Goal: Task Accomplishment & Management: Complete application form

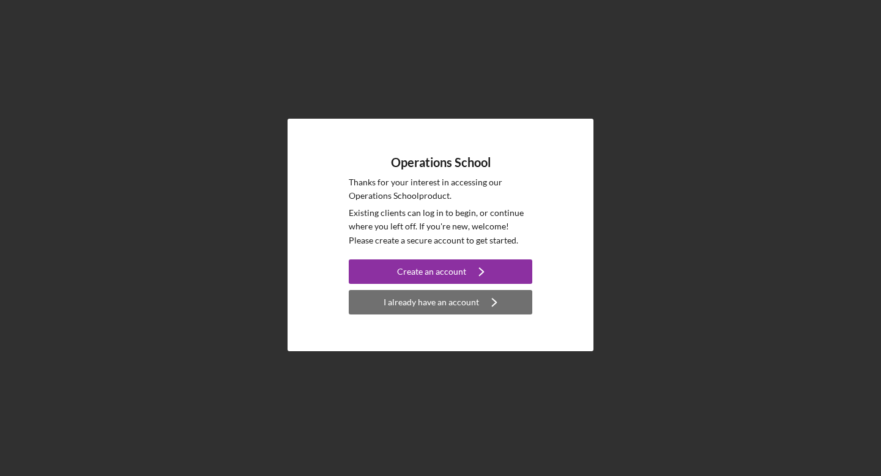
click at [416, 307] on div "I already have an account" at bounding box center [431, 302] width 95 height 24
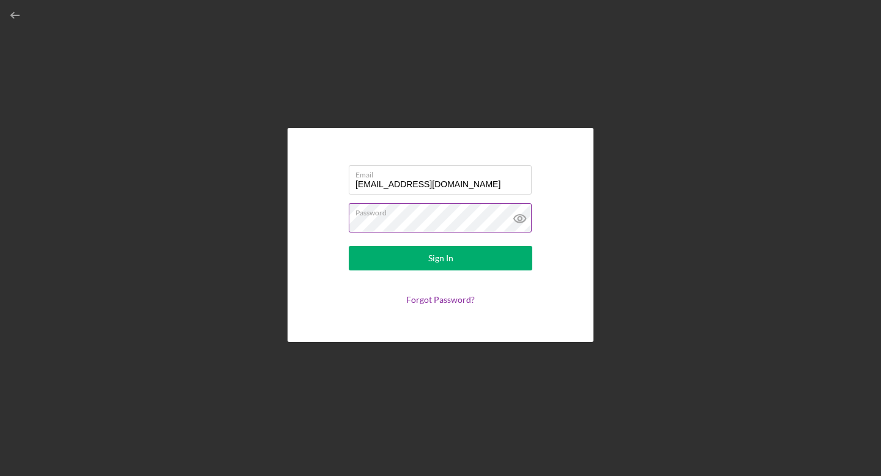
click at [349, 246] on button "Sign In" at bounding box center [441, 258] width 184 height 24
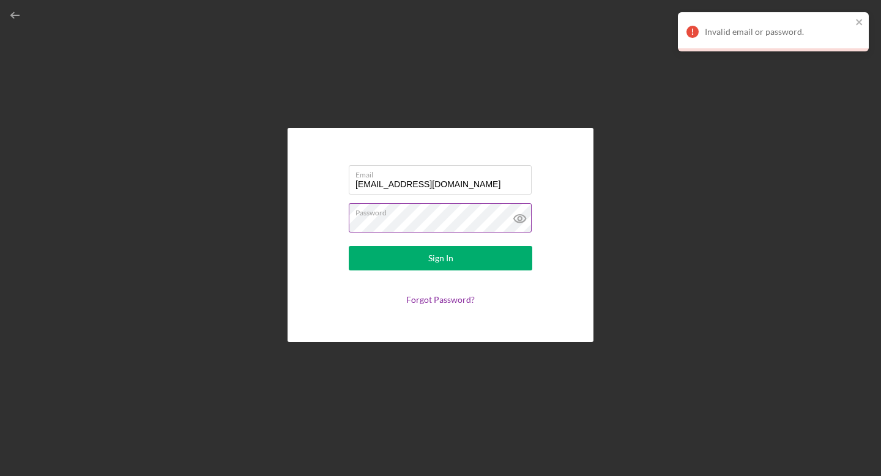
click at [460, 214] on label "Password" at bounding box center [444, 210] width 176 height 13
click at [515, 218] on icon at bounding box center [520, 218] width 31 height 31
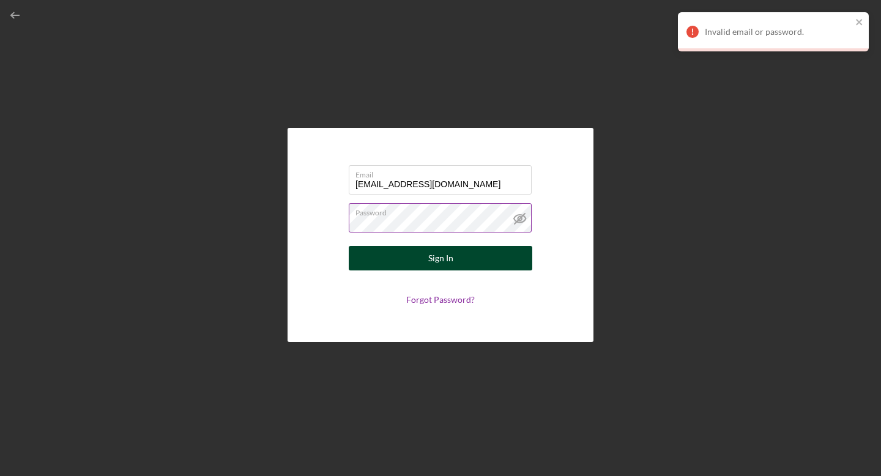
click at [492, 246] on button "Sign In" at bounding box center [441, 258] width 184 height 24
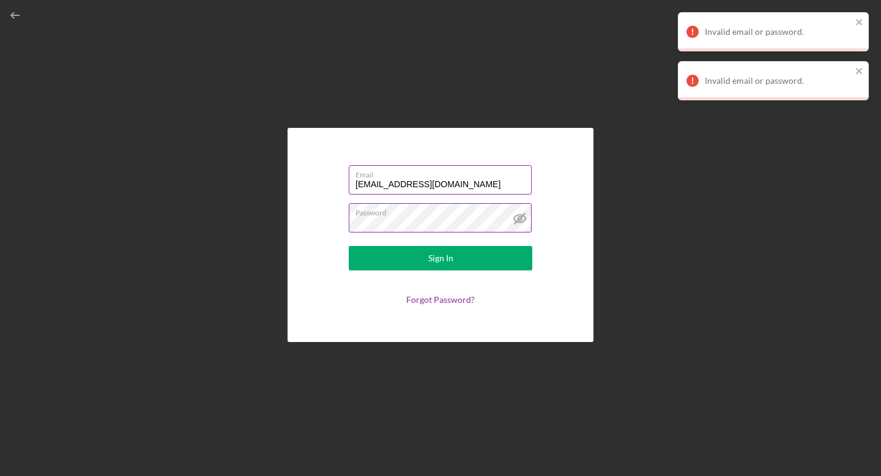
click at [477, 182] on input "[EMAIL_ADDRESS][DOMAIN_NAME]" at bounding box center [440, 179] width 183 height 29
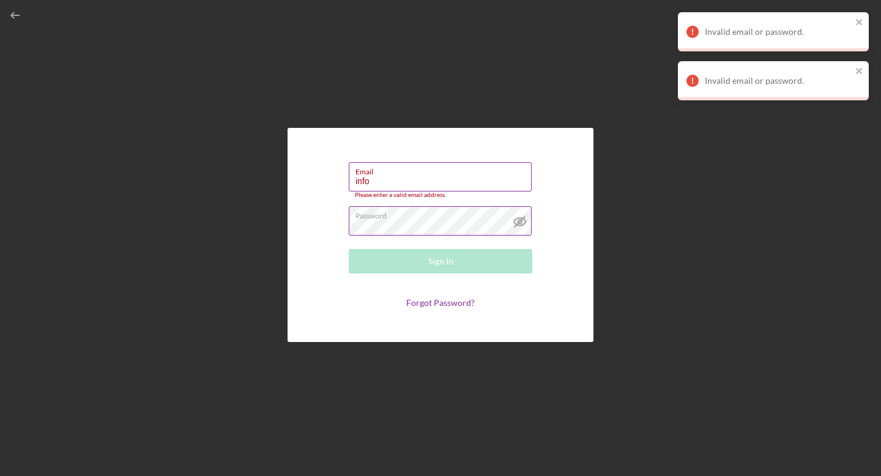
type input "[EMAIL_ADDRESS][DOMAIN_NAME]"
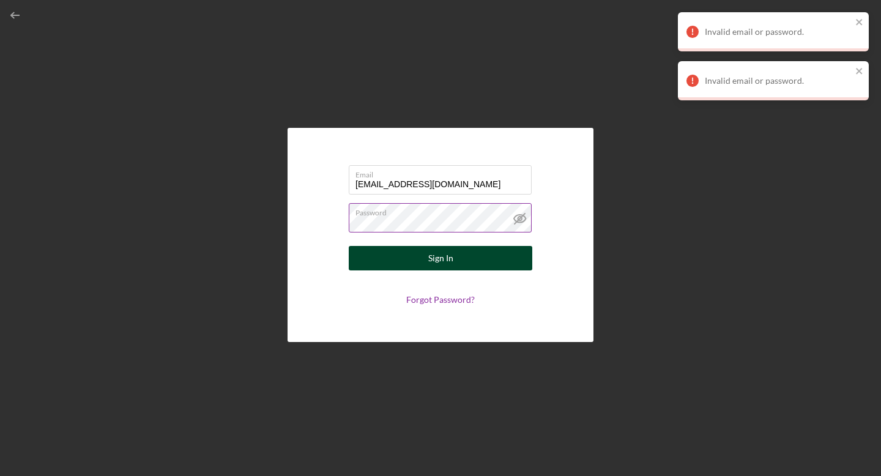
click at [461, 256] on button "Sign In" at bounding box center [441, 258] width 184 height 24
click at [465, 253] on button "Sign In" at bounding box center [441, 258] width 184 height 24
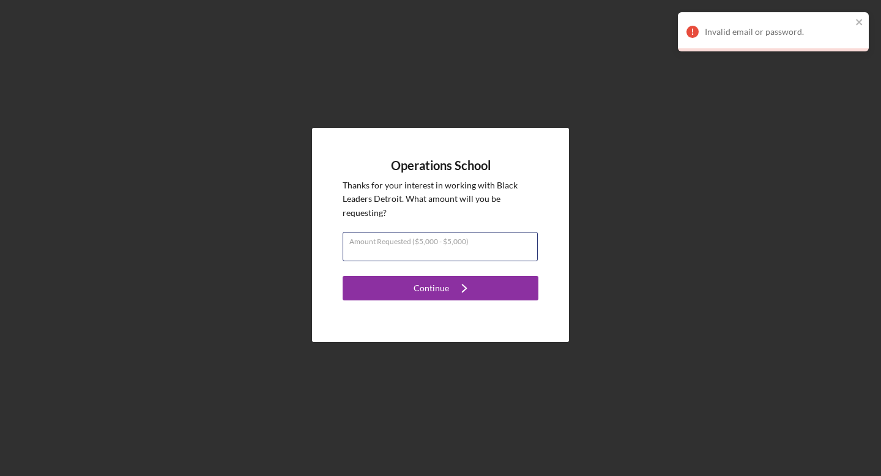
click at [465, 253] on input "Amount Requested ($5,000 - $5,000)" at bounding box center [440, 246] width 195 height 29
type input "$5,000"
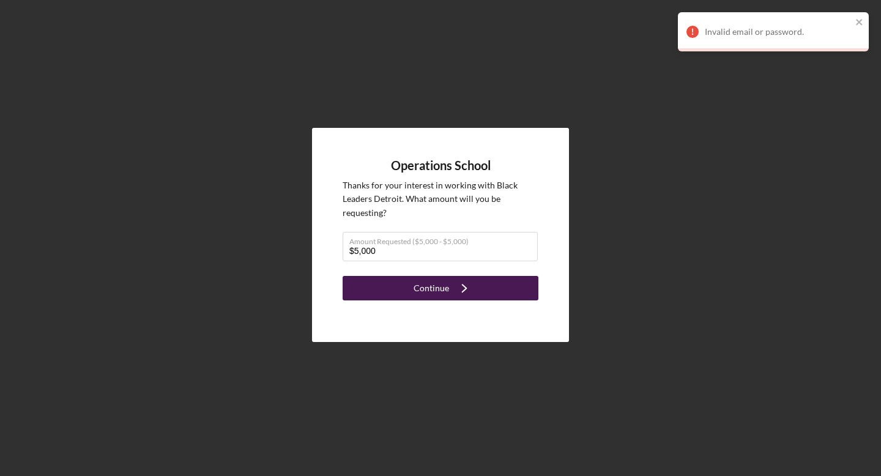
click at [455, 296] on icon "Icon/Navigate" at bounding box center [464, 288] width 31 height 31
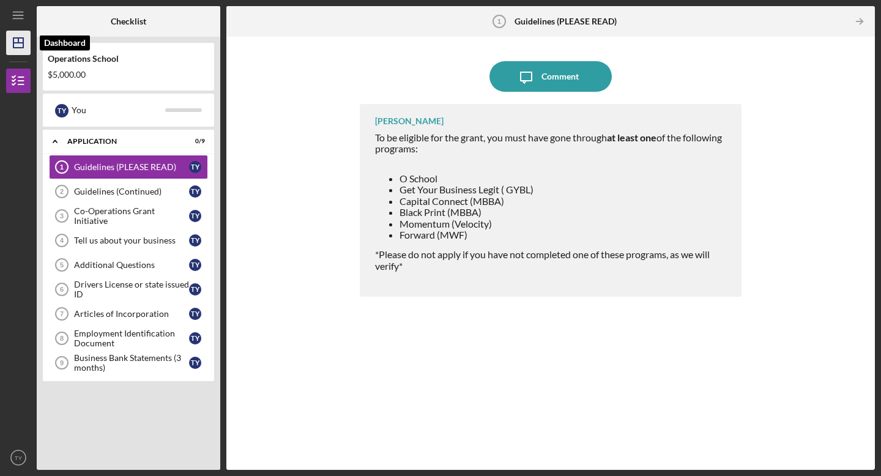
click at [22, 39] on icon "Icon/Dashboard" at bounding box center [18, 43] width 31 height 31
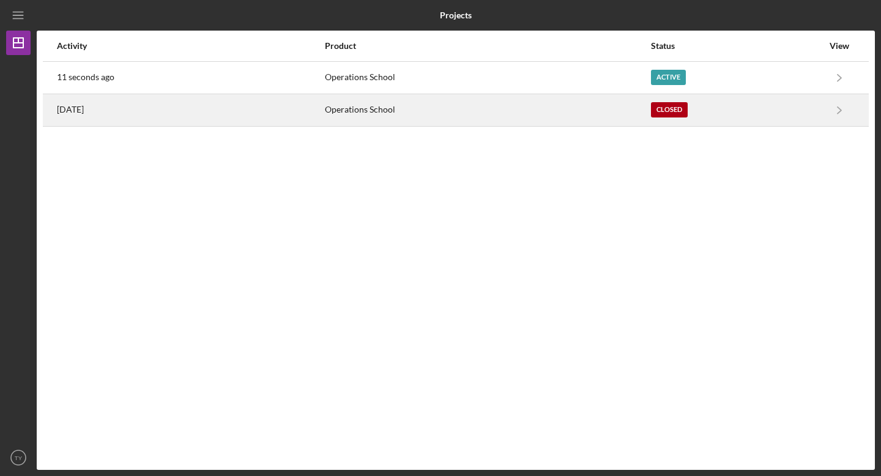
click at [779, 105] on div "Closed" at bounding box center [737, 110] width 172 height 31
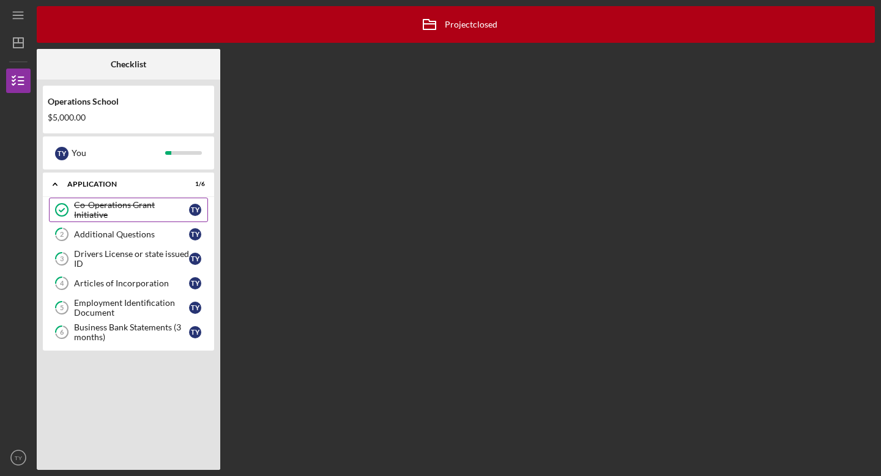
click at [150, 217] on link "Co-Operations Grant Initiative Co-Operations Grant Initiative T Y" at bounding box center [128, 210] width 159 height 24
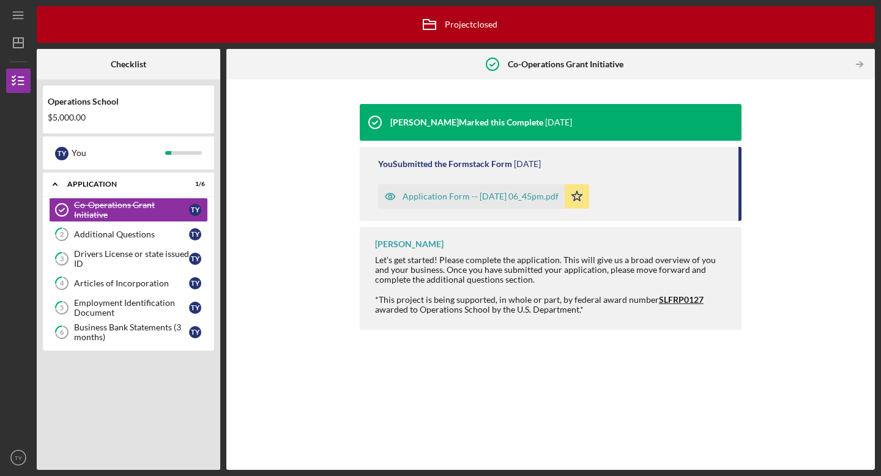
click at [537, 196] on div "Application Form -- [DATE] 06_45pm.pdf" at bounding box center [481, 197] width 156 height 10
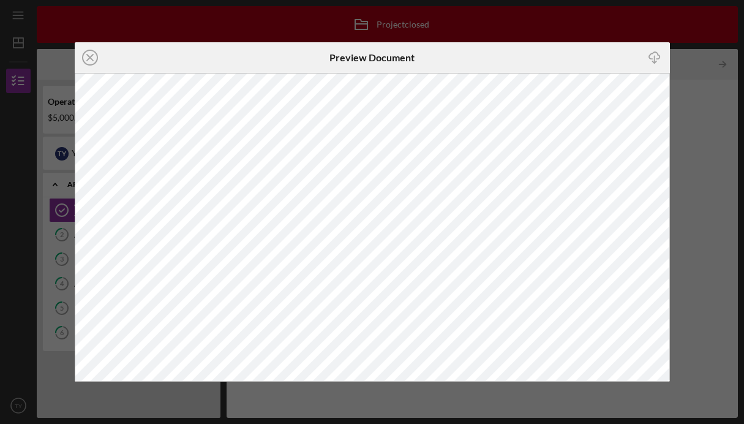
click at [711, 159] on div "Icon/Close Preview Document Icon/Download" at bounding box center [372, 212] width 744 height 424
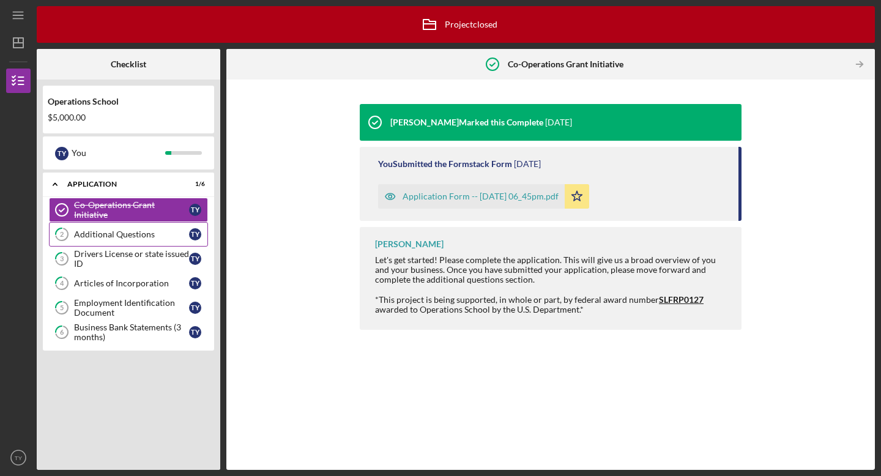
click at [154, 236] on div "Additional Questions" at bounding box center [131, 235] width 115 height 10
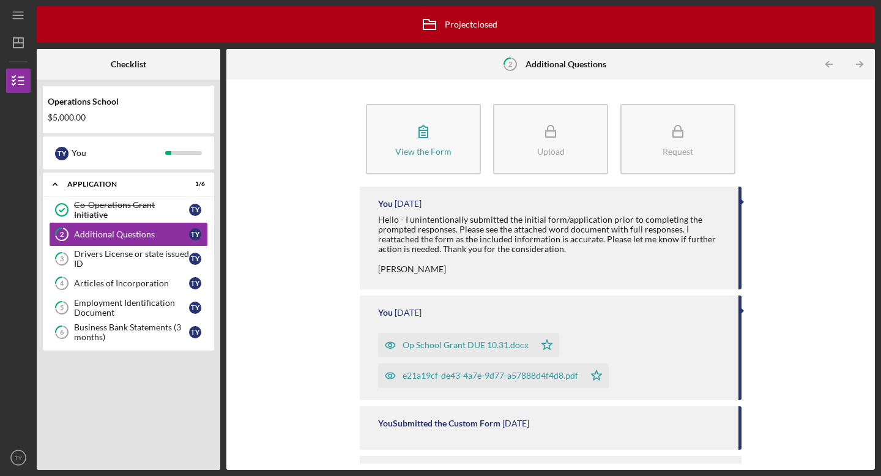
click at [430, 349] on div "Op School Grant DUE 10.31.docx" at bounding box center [456, 345] width 157 height 24
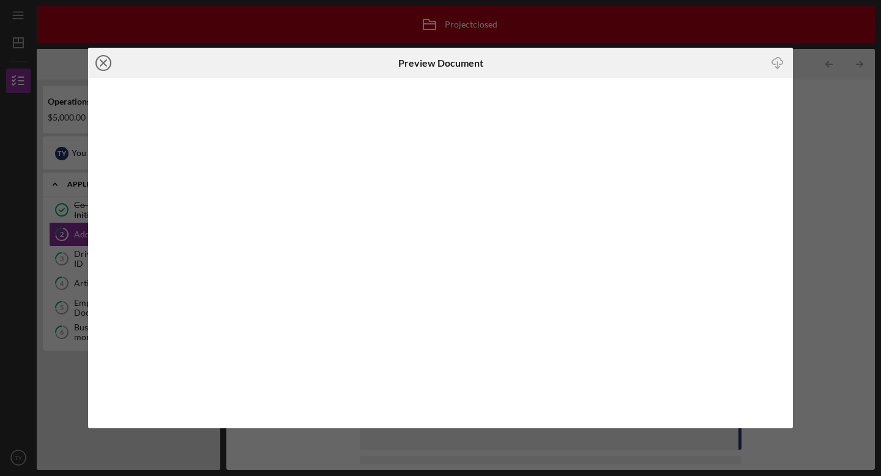
click at [109, 59] on icon "Icon/Close" at bounding box center [103, 63] width 31 height 31
